Goal: Task Accomplishment & Management: Manage account settings

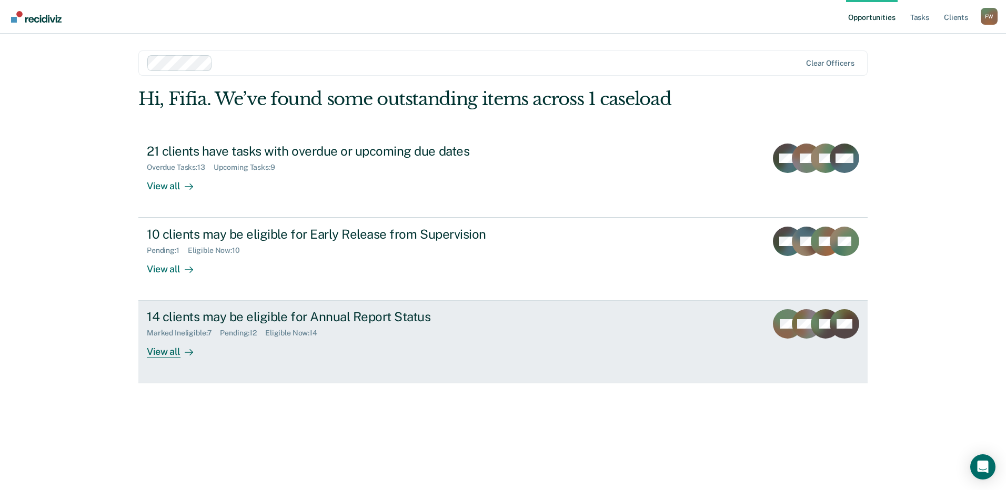
click at [291, 339] on div "14 clients may be eligible for Annual Report Status Marked Ineligible : 7 Pendi…" at bounding box center [344, 333] width 395 height 48
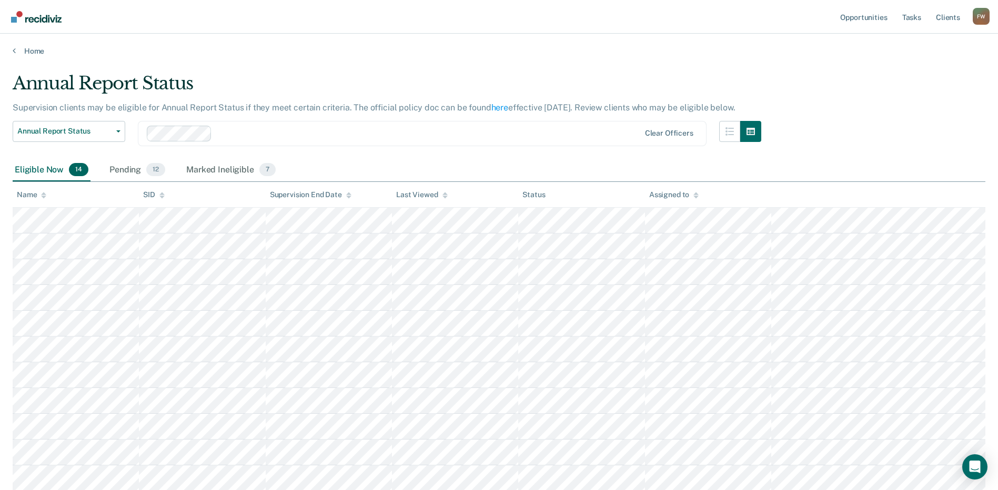
scroll to position [154, 0]
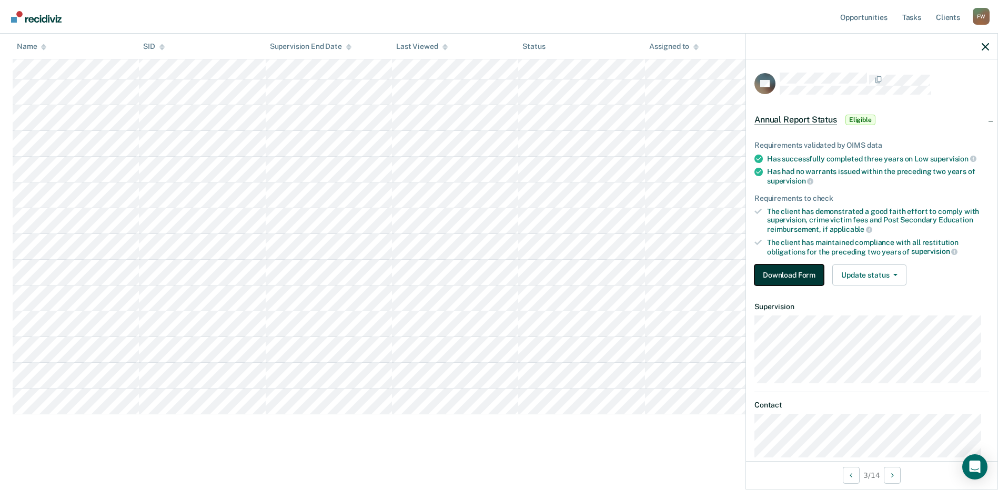
click at [778, 270] on button "Download Form" at bounding box center [788, 275] width 69 height 21
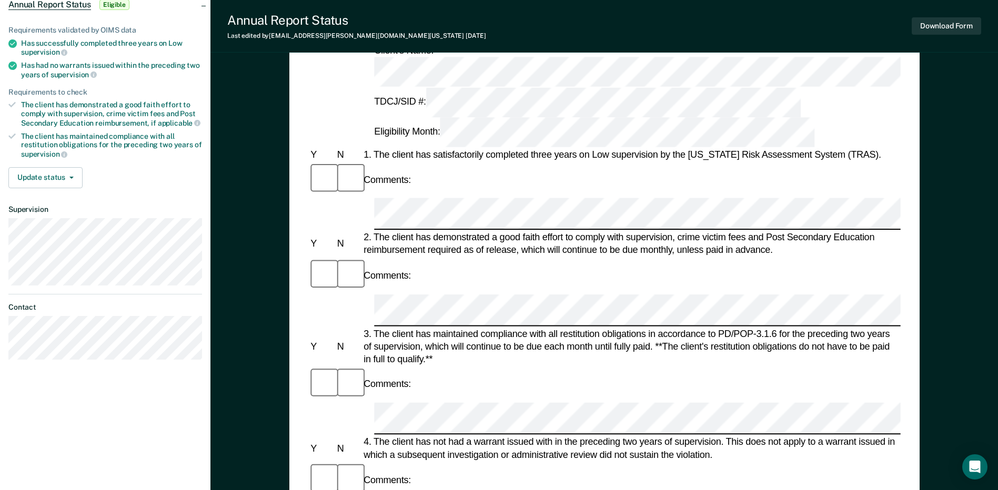
scroll to position [53, 0]
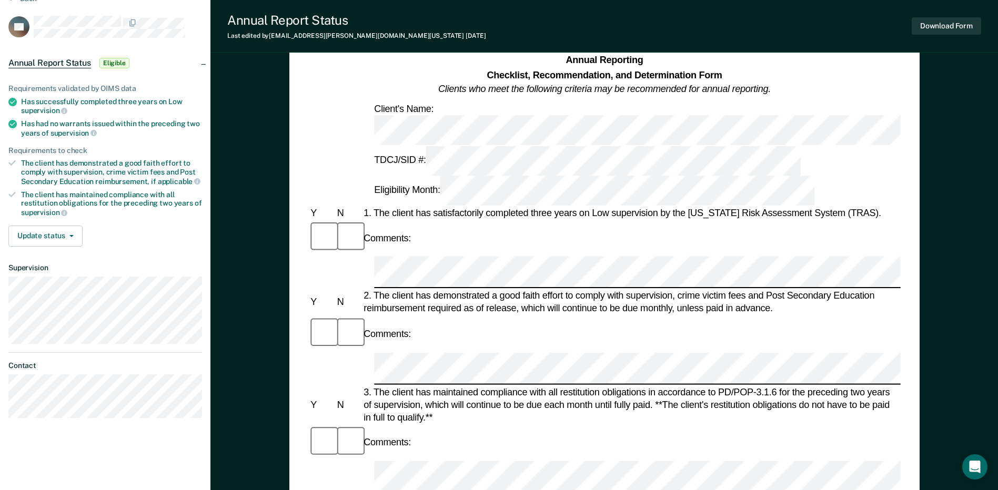
click at [909, 251] on div "Annual Reporting Checklist, Recommendation, and Determination Form Clients who …" at bounding box center [604, 445] width 630 height 821
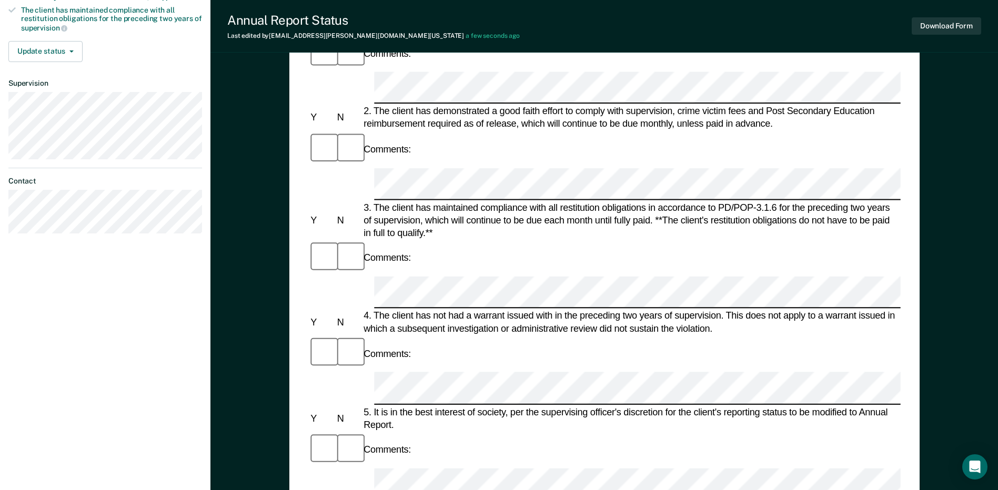
scroll to position [0, 0]
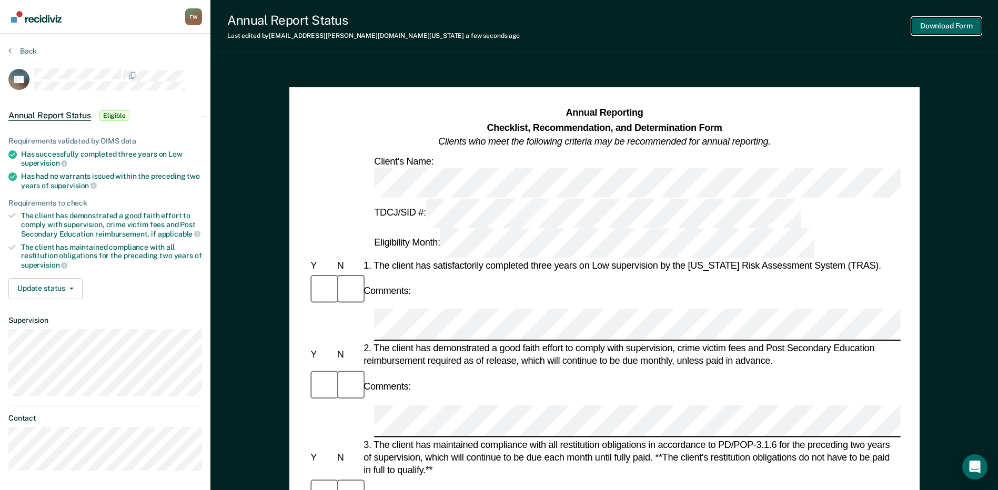
click at [952, 29] on button "Download Form" at bounding box center [946, 25] width 69 height 17
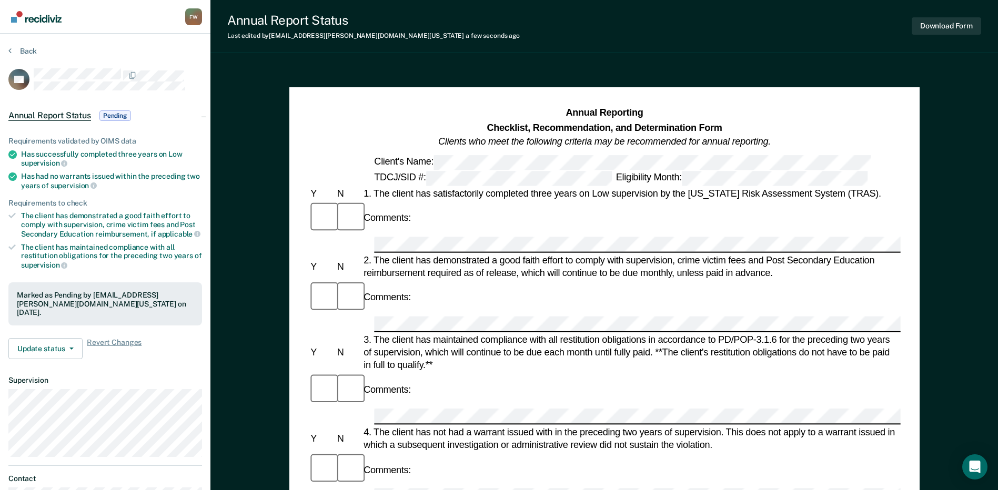
click at [19, 46] on section "Back JM Annual Report Status Pending Requirements validated by OIMS data Has su…" at bounding box center [105, 293] width 210 height 519
click at [24, 52] on button "Back" at bounding box center [22, 50] width 28 height 9
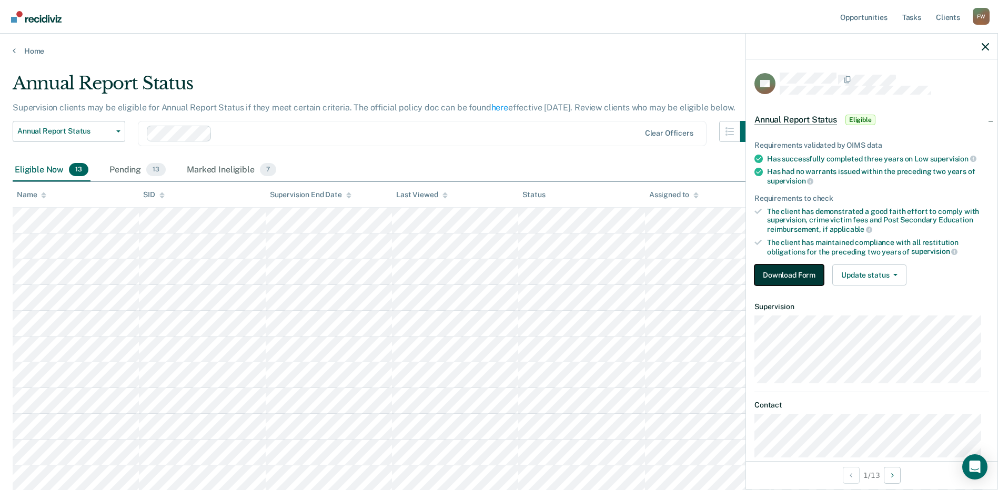
click at [791, 278] on button "Download Form" at bounding box center [788, 275] width 69 height 21
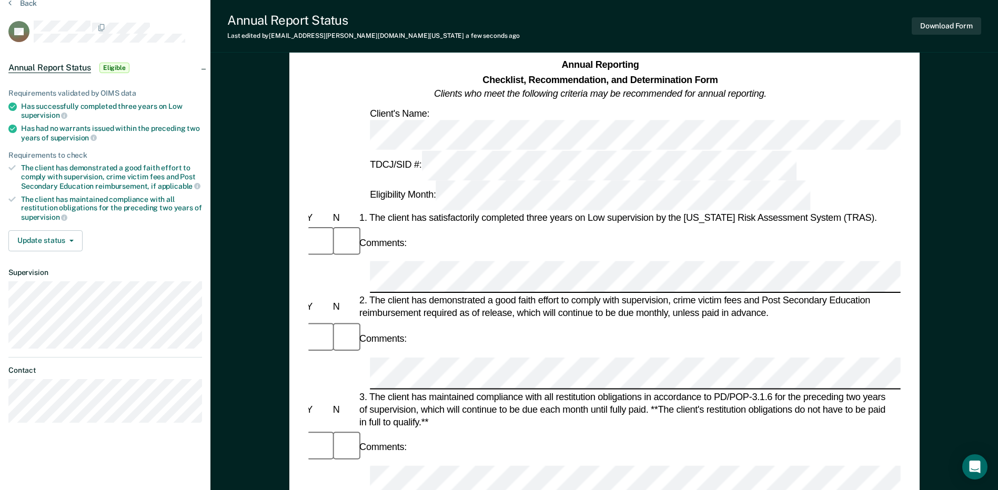
scroll to position [105, 0]
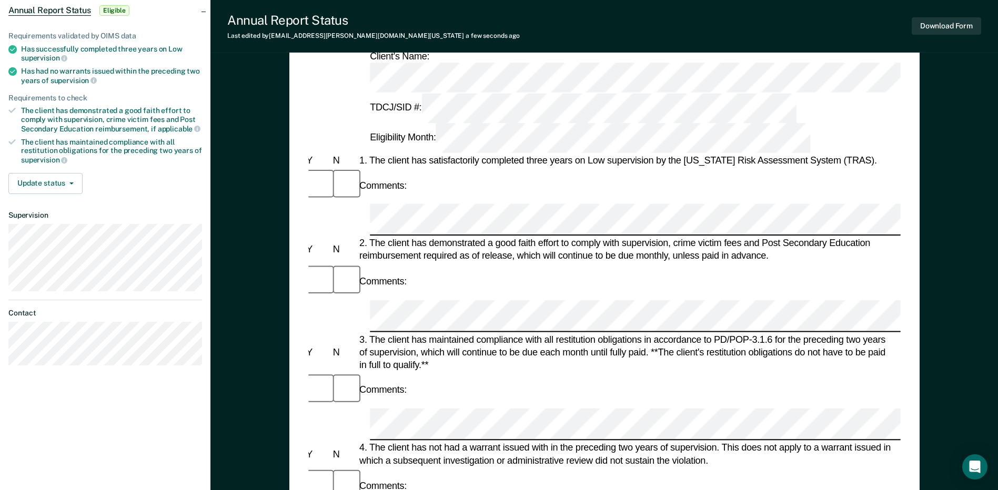
click at [585, 468] on div "Comments:" at bounding box center [600, 485] width 592 height 35
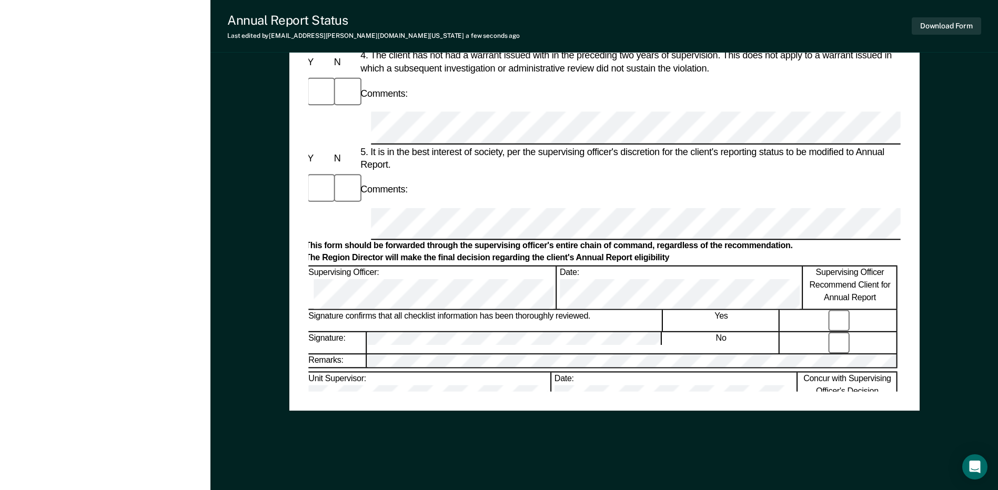
scroll to position [500, 0]
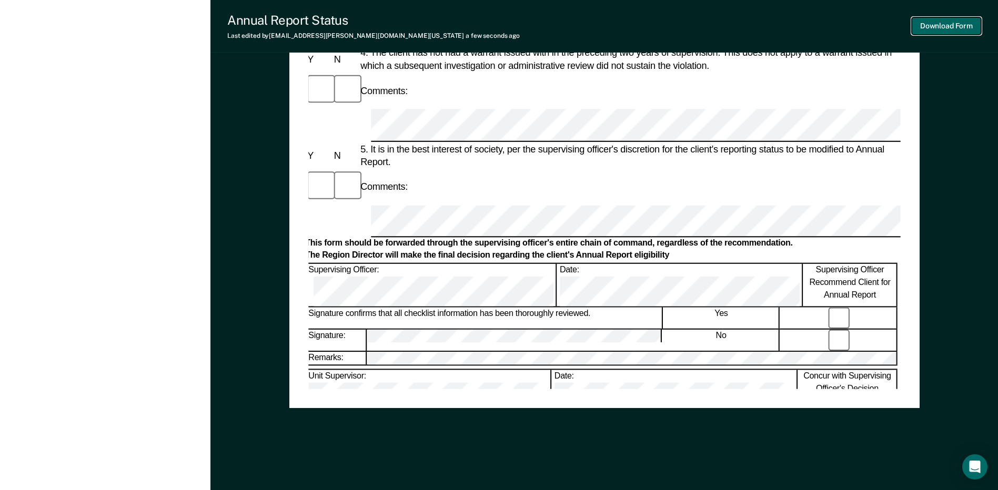
click at [964, 21] on button "Download Form" at bounding box center [946, 25] width 69 height 17
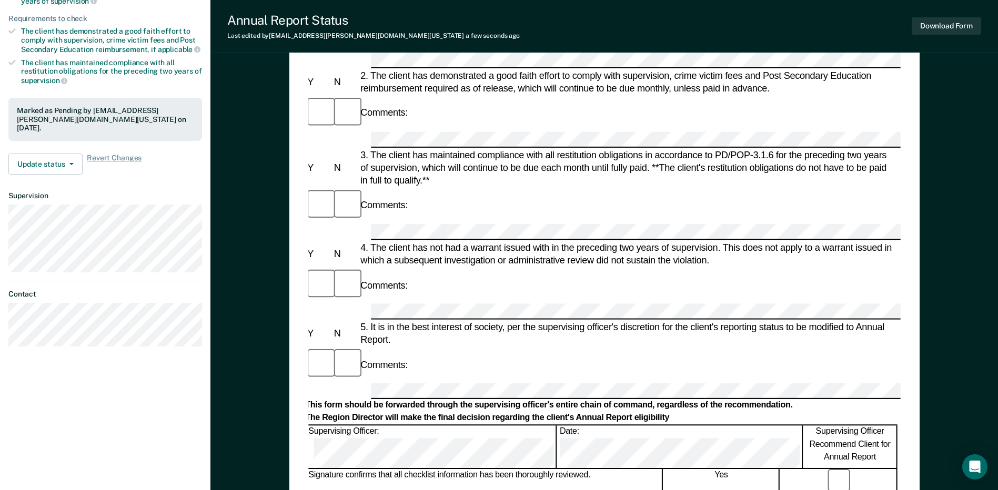
scroll to position [0, 0]
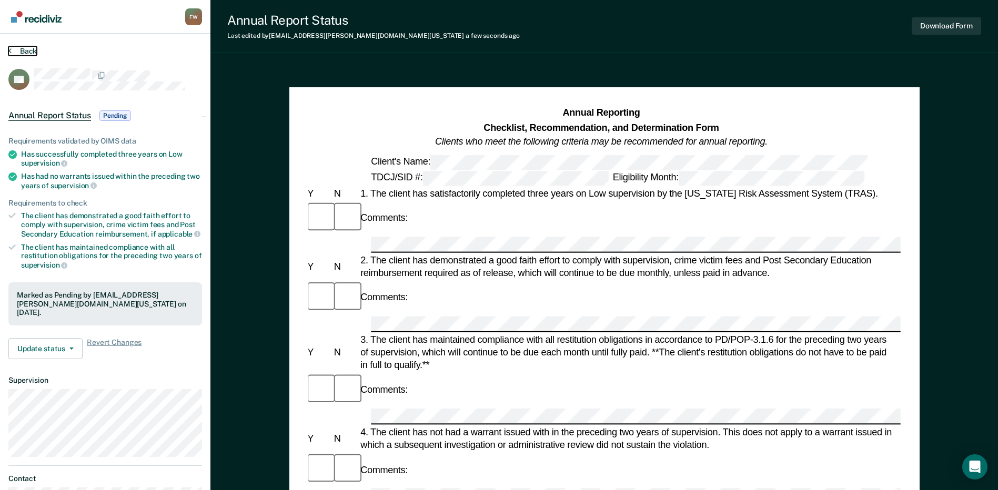
click at [19, 53] on button "Back" at bounding box center [22, 50] width 28 height 9
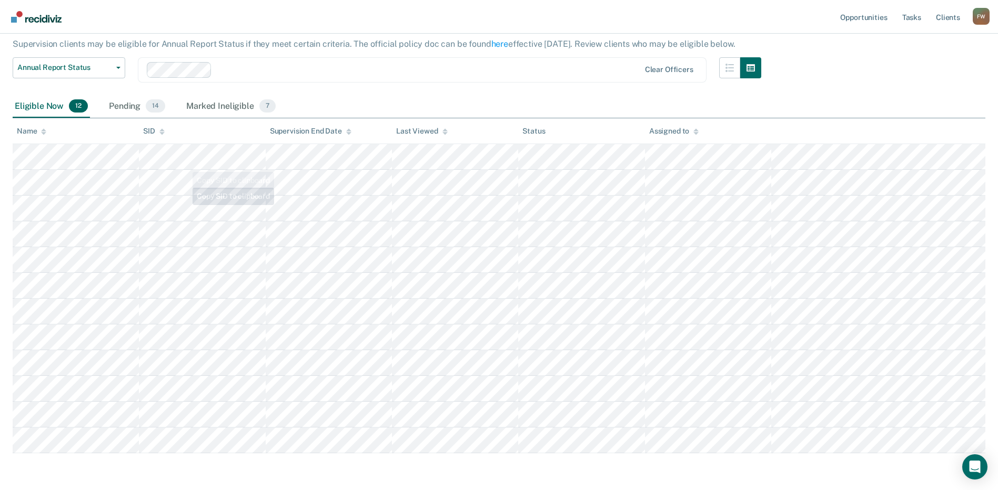
scroll to position [103, 0]
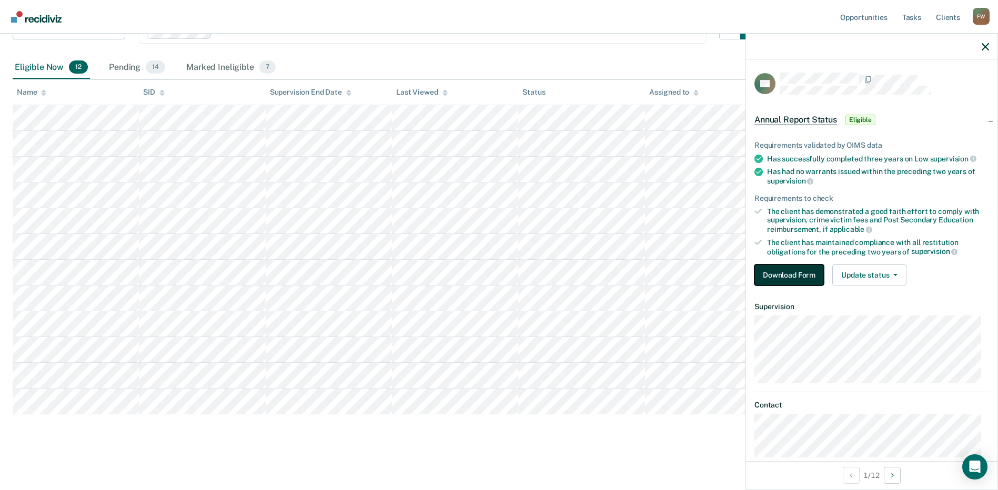
click at [795, 283] on button "Download Form" at bounding box center [788, 275] width 69 height 21
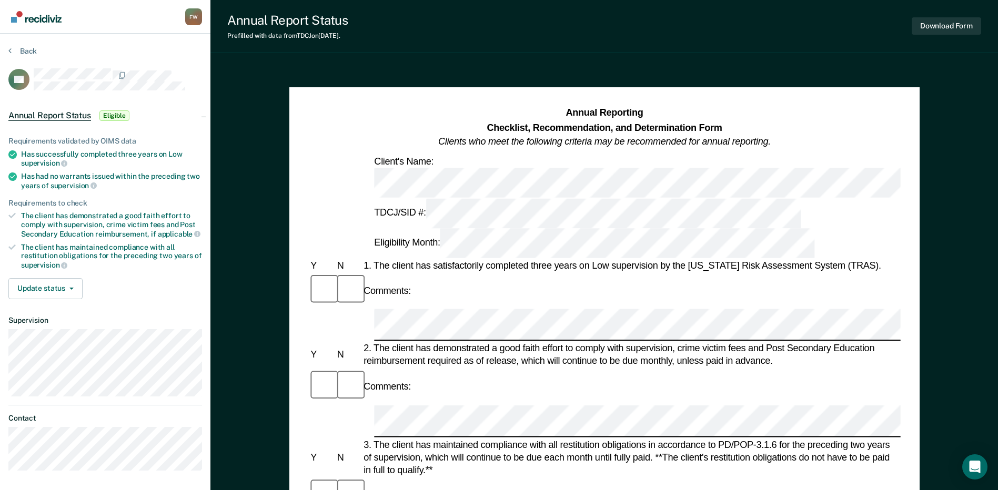
click at [440, 342] on div "2. The client has demonstrated a good faith effort to comply with supervision, …" at bounding box center [630, 354] width 539 height 25
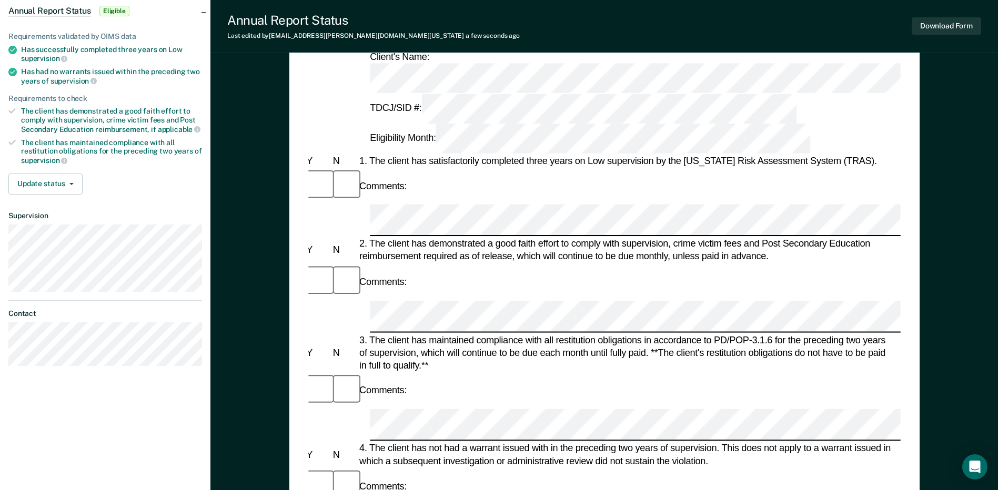
scroll to position [105, 0]
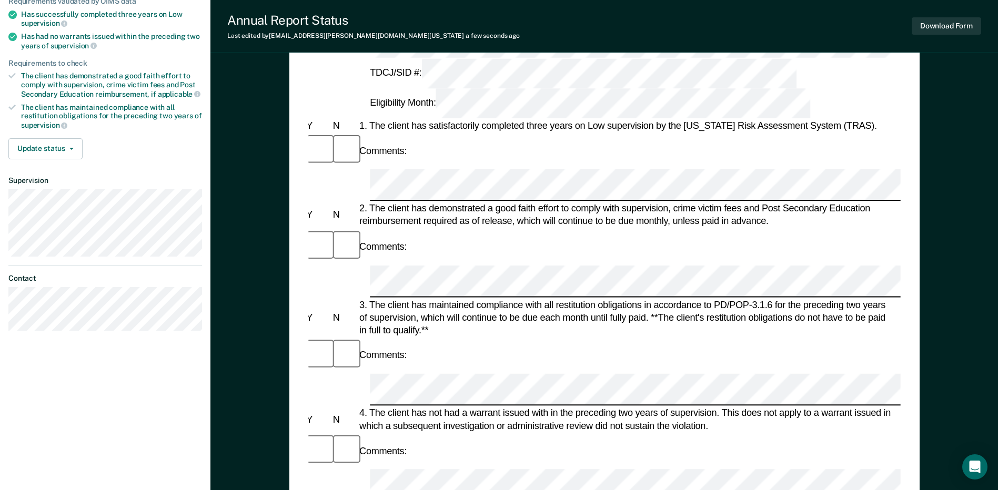
scroll to position [210, 0]
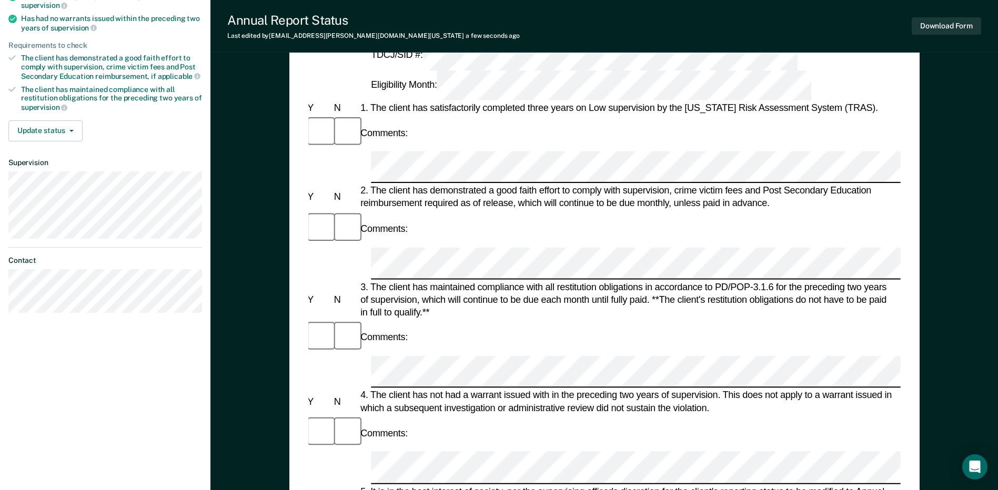
scroll to position [473, 0]
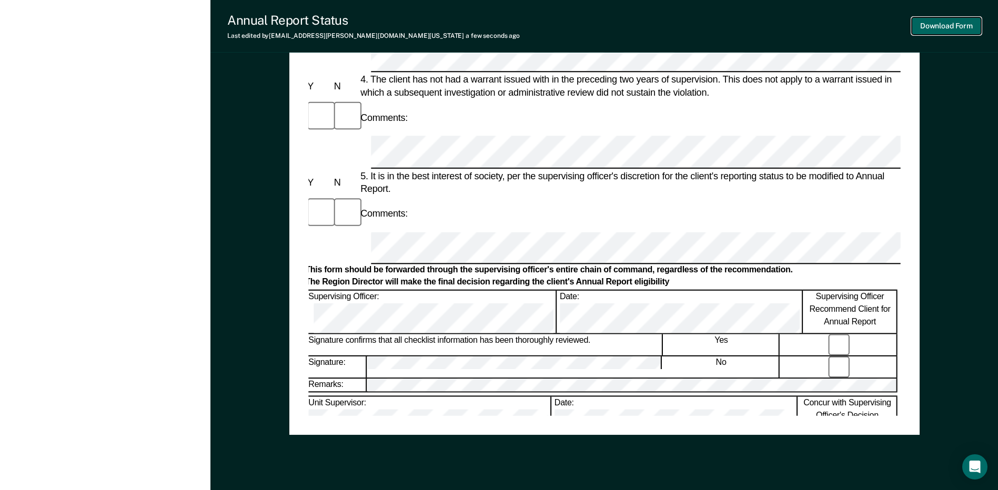
click at [953, 32] on button "Download Form" at bounding box center [946, 25] width 69 height 17
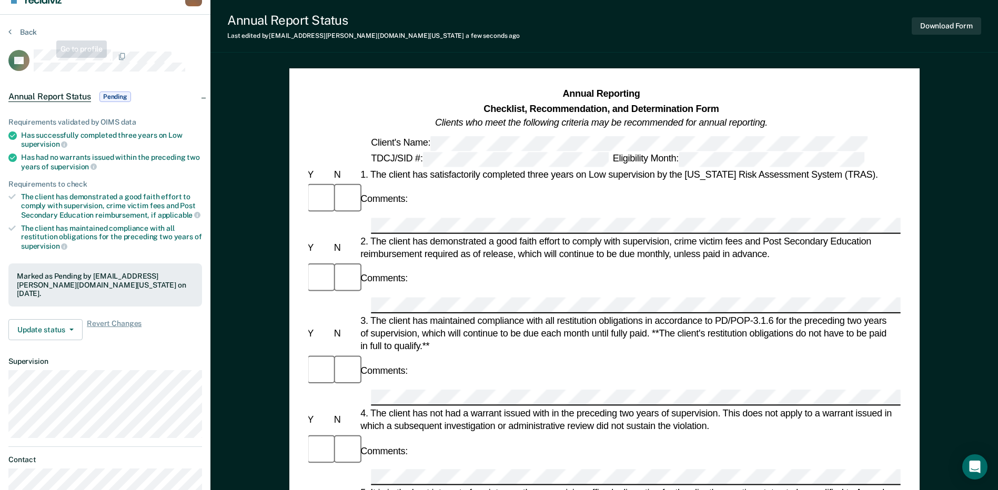
scroll to position [0, 0]
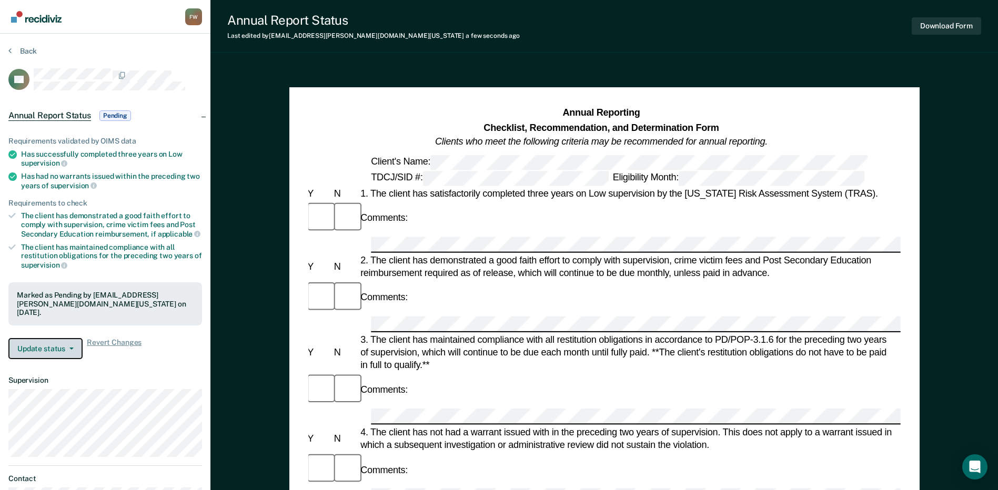
click at [51, 345] on button "Update status" at bounding box center [45, 348] width 74 height 21
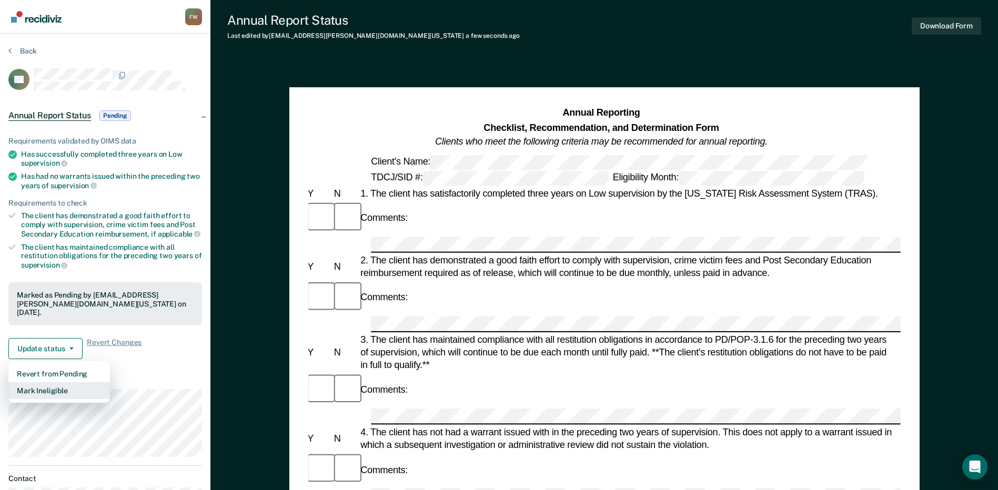
click at [44, 383] on button "Mark Ineligible" at bounding box center [59, 390] width 102 height 17
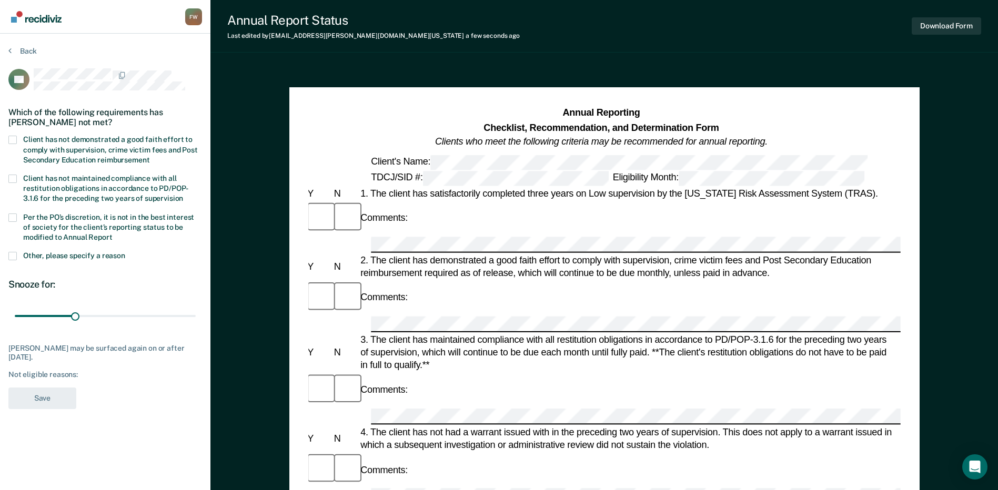
click at [74, 137] on span "Client has not demonstrated a good faith effort to comply with supervision, cri…" at bounding box center [110, 149] width 175 height 28
click at [149, 156] on input "Client has not demonstrated a good faith effort to comply with supervision, cri…" at bounding box center [149, 156] width 0 height 0
click at [73, 229] on span "Per the PO’s discretion, it is not in the best interest of society for the clie…" at bounding box center [108, 227] width 171 height 28
click at [113, 234] on input "Per the PO’s discretion, it is not in the best interest of society for the clie…" at bounding box center [113, 234] width 0 height 0
click at [49, 404] on button "Save" at bounding box center [42, 399] width 68 height 22
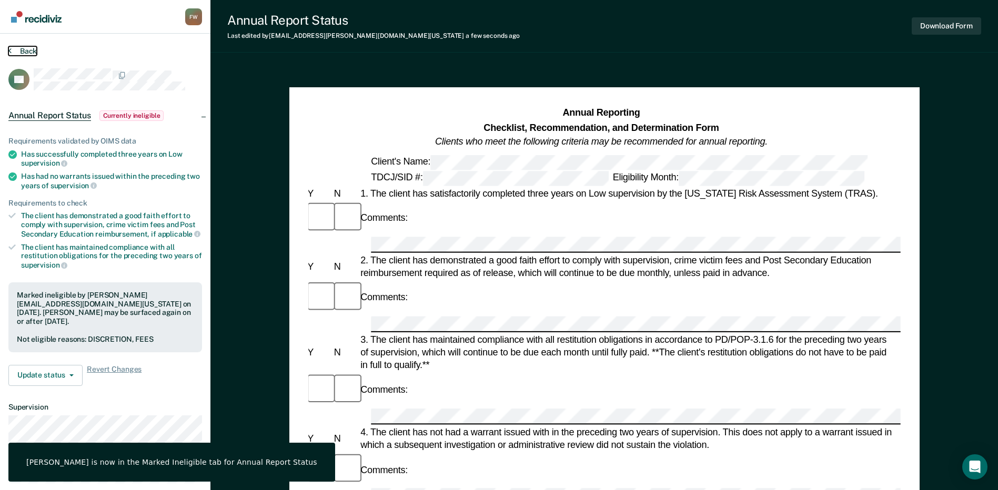
click at [21, 51] on button "Back" at bounding box center [22, 50] width 28 height 9
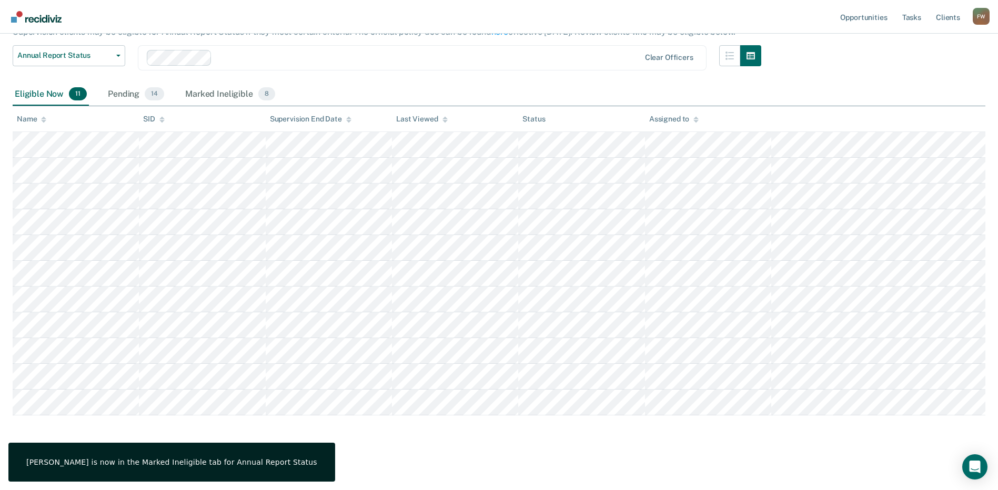
scroll to position [77, 0]
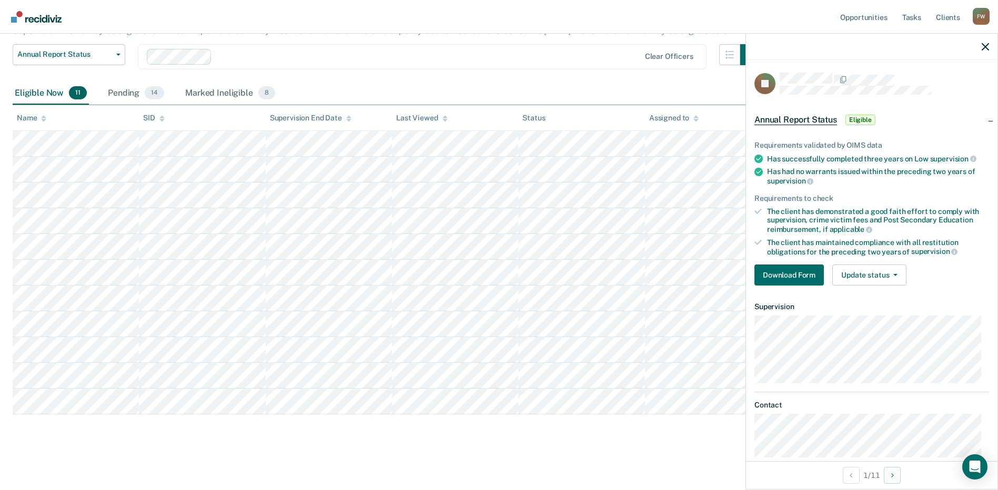
drag, startPoint x: 792, startPoint y: 288, endPoint x: 791, endPoint y: 281, distance: 7.4
click at [792, 288] on div "Requirements validated by OIMS data Has successfully completed three years on L…" at bounding box center [871, 209] width 251 height 170
click at [791, 280] on button "Download Form" at bounding box center [788, 275] width 69 height 21
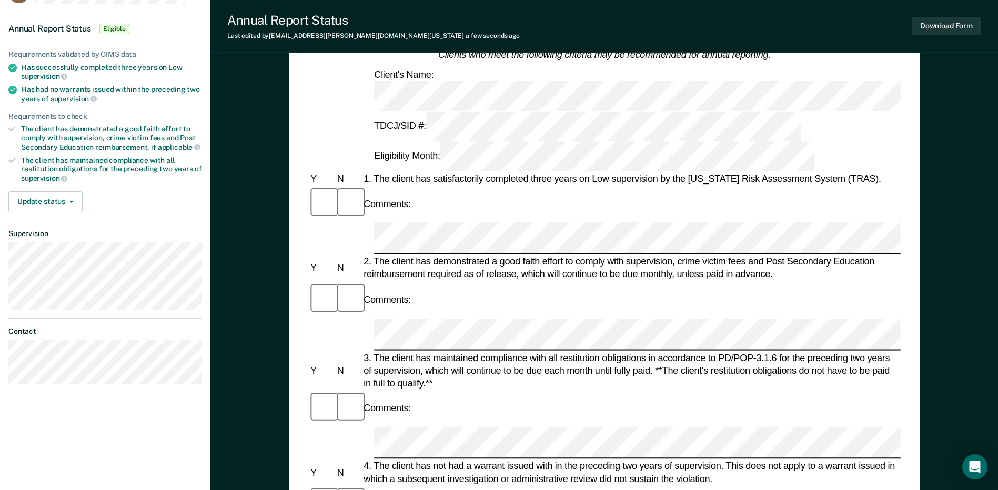
scroll to position [105, 0]
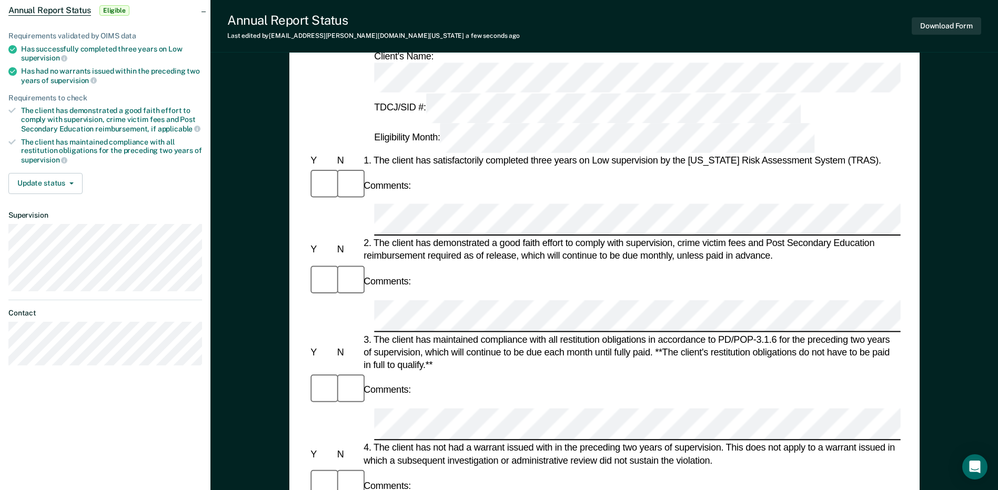
click at [477, 372] on div "Comments:" at bounding box center [604, 389] width 592 height 35
click at [477, 442] on div "4. The client has not had a warrant issued with in the preceding two years of s…" at bounding box center [630, 454] width 539 height 25
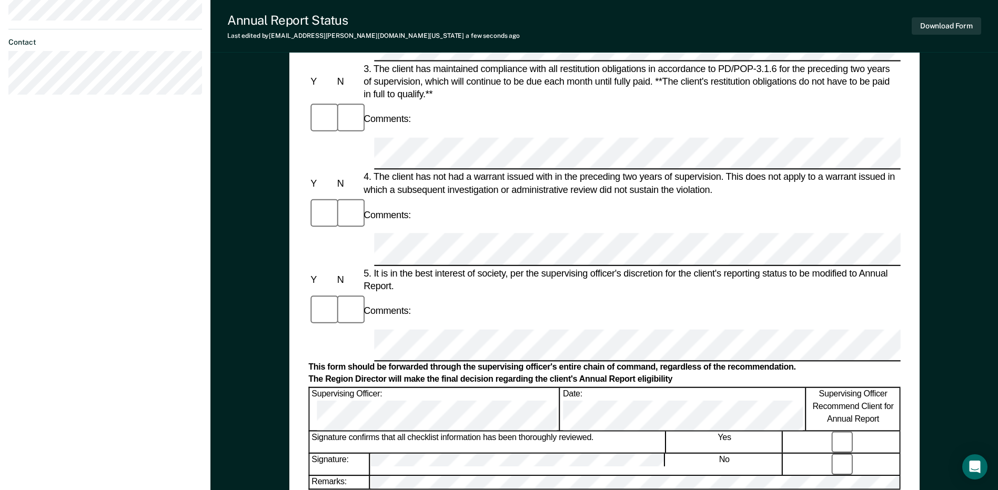
scroll to position [185, 0]
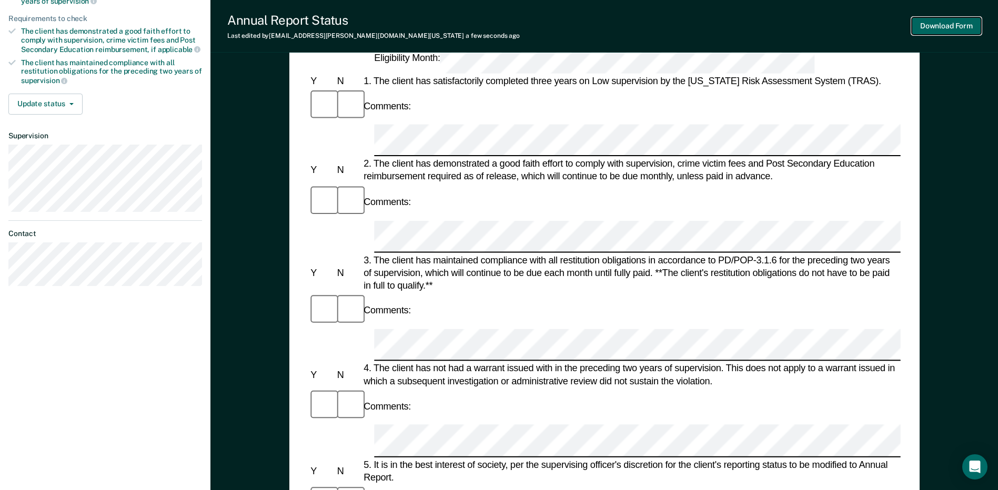
click at [957, 24] on button "Download Form" at bounding box center [946, 25] width 69 height 17
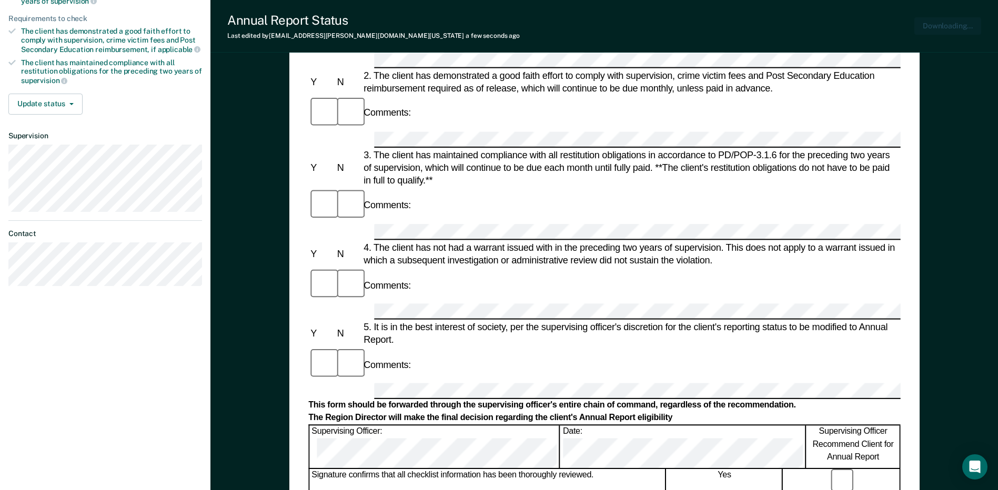
scroll to position [0, 0]
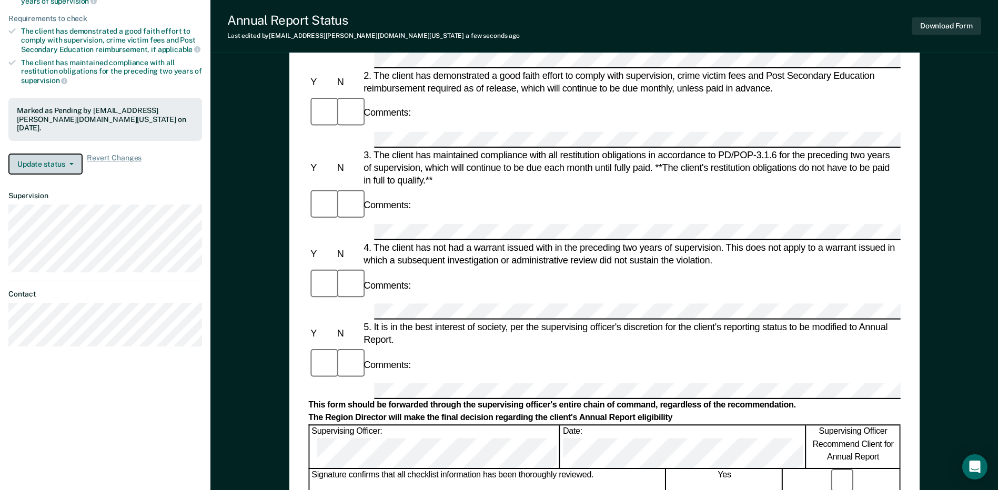
drag, startPoint x: 47, startPoint y: 149, endPoint x: 54, endPoint y: 159, distance: 12.8
click at [47, 154] on button "Update status" at bounding box center [45, 164] width 74 height 21
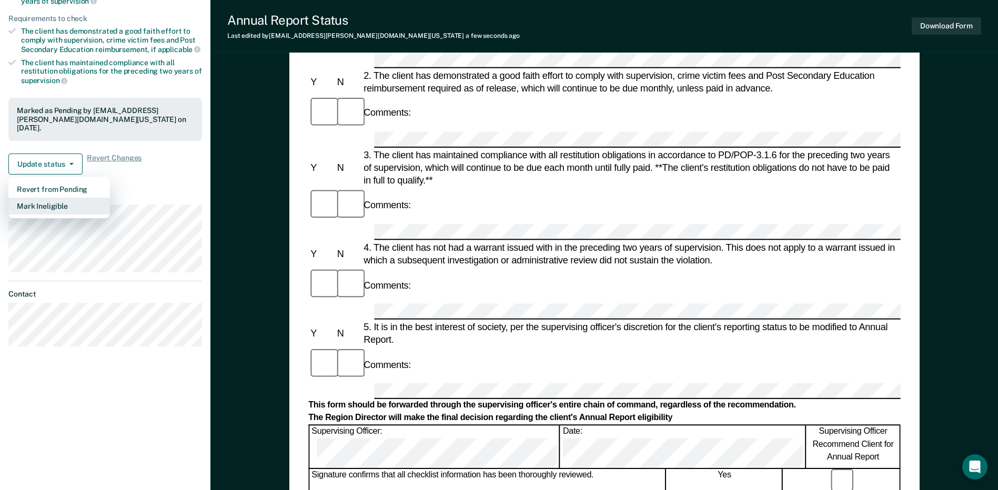
click at [56, 198] on button "Mark Ineligible" at bounding box center [59, 206] width 102 height 17
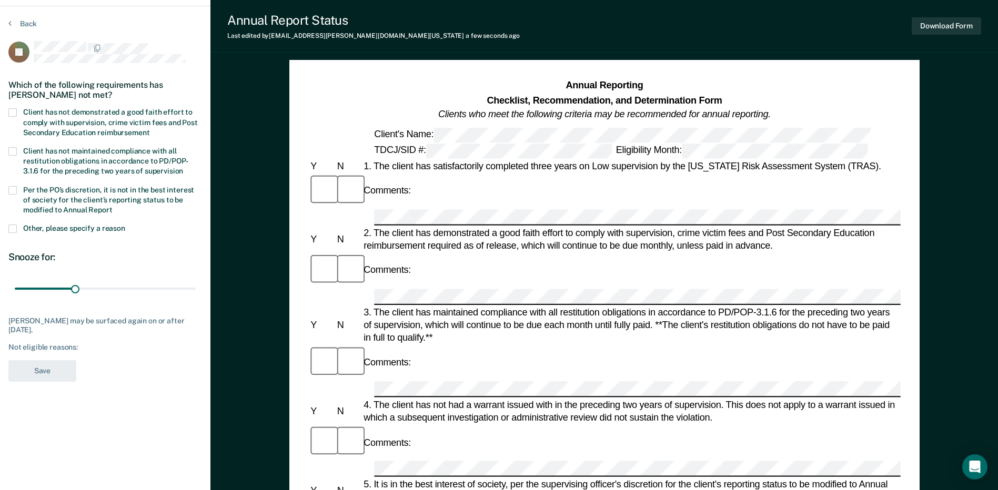
scroll to position [27, 0]
click at [56, 201] on span "Per the PO’s discretion, it is not in the best interest of society for the clie…" at bounding box center [108, 200] width 171 height 28
click at [113, 207] on input "Per the PO’s discretion, it is not in the best interest of society for the clie…" at bounding box center [113, 207] width 0 height 0
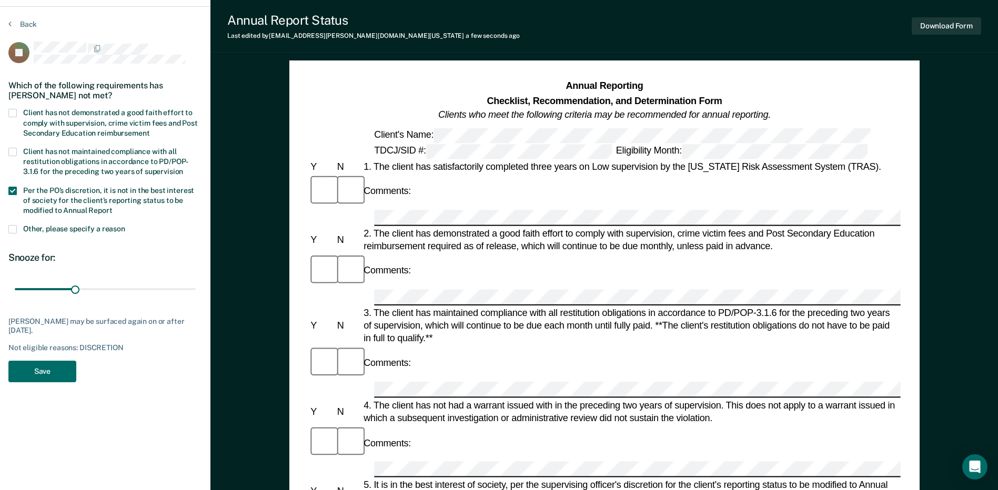
click at [54, 109] on span "Client has not demonstrated a good faith effort to comply with supervision, cri…" at bounding box center [110, 122] width 175 height 28
click at [149, 129] on input "Client has not demonstrated a good faith effort to comply with supervision, cri…" at bounding box center [149, 129] width 0 height 0
click at [34, 377] on button "Save" at bounding box center [42, 372] width 68 height 22
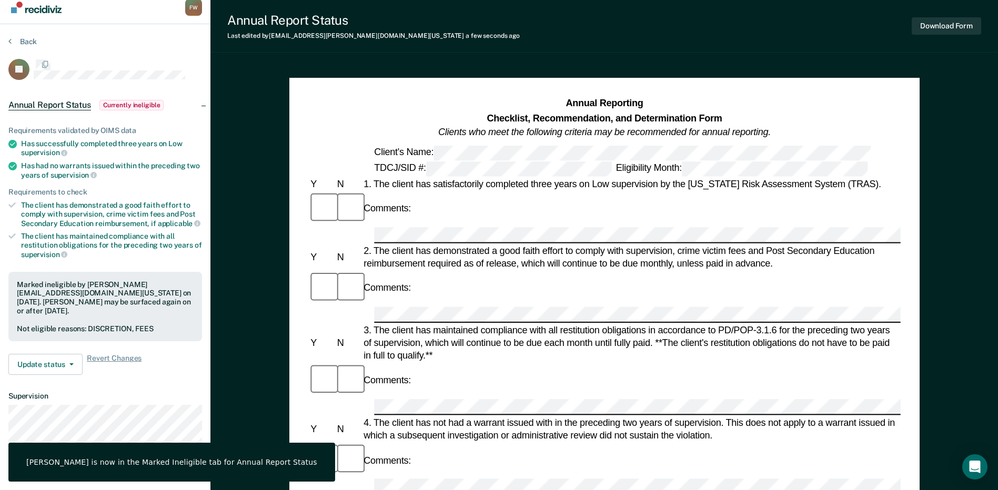
scroll to position [0, 0]
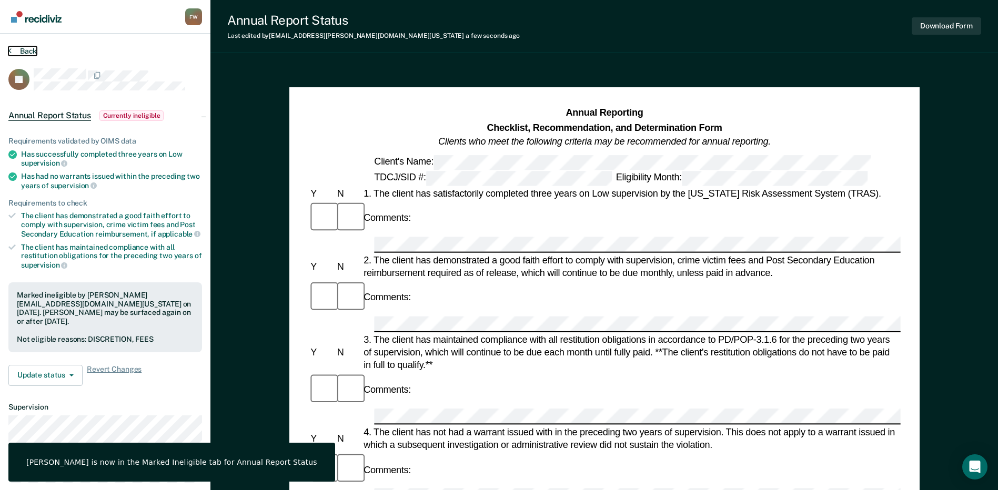
click at [22, 49] on button "Back" at bounding box center [22, 50] width 28 height 9
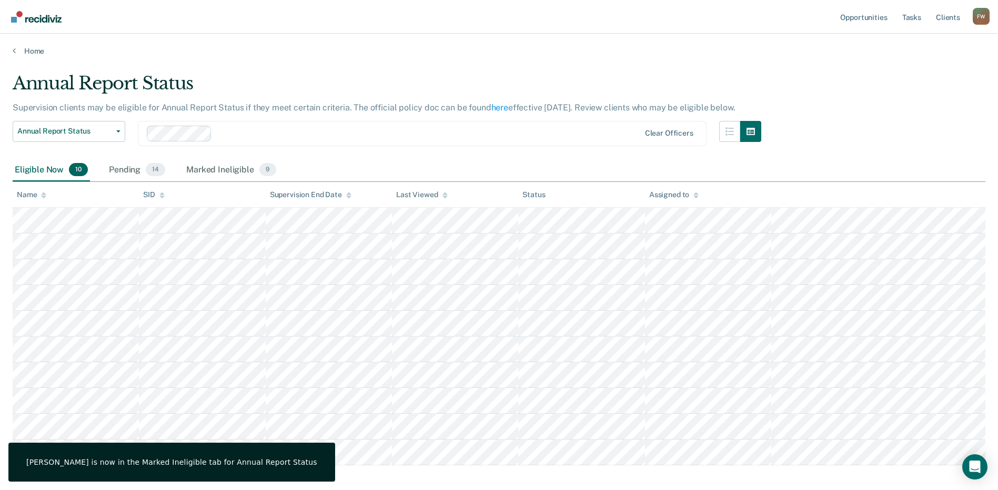
scroll to position [51, 0]
